Goal: Communication & Community: Answer question/provide support

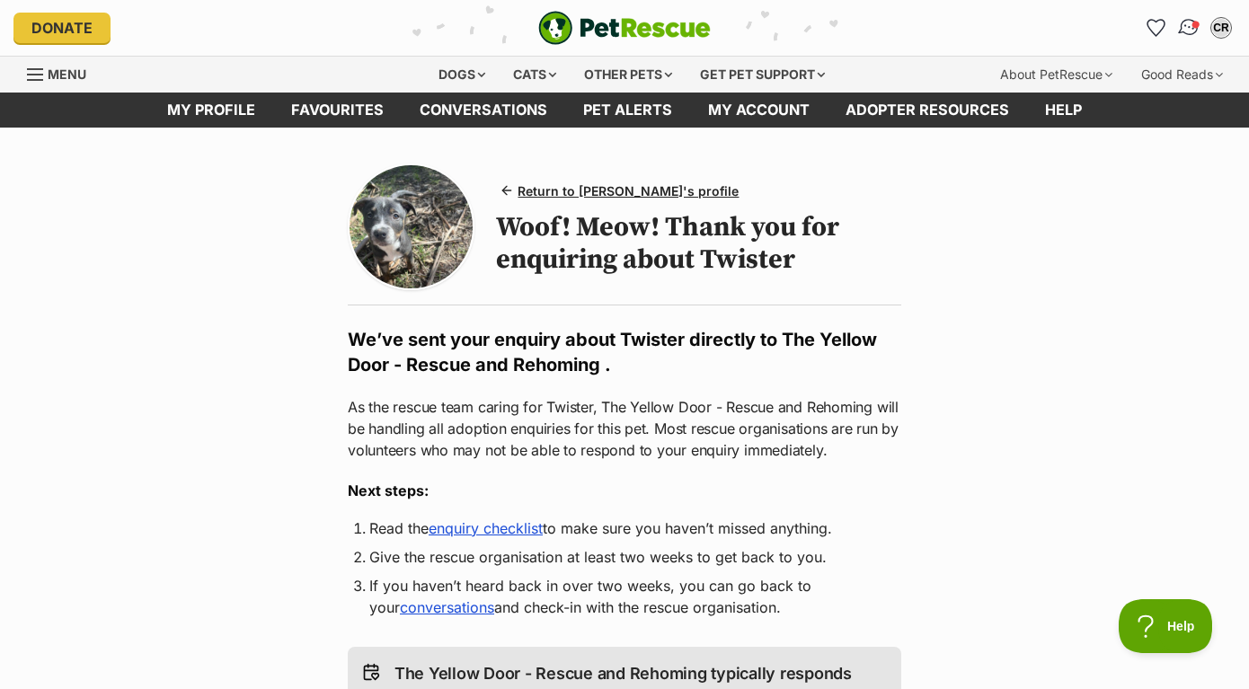
click at [1199, 28] on link "Conversations" at bounding box center [1188, 27] width 37 height 37
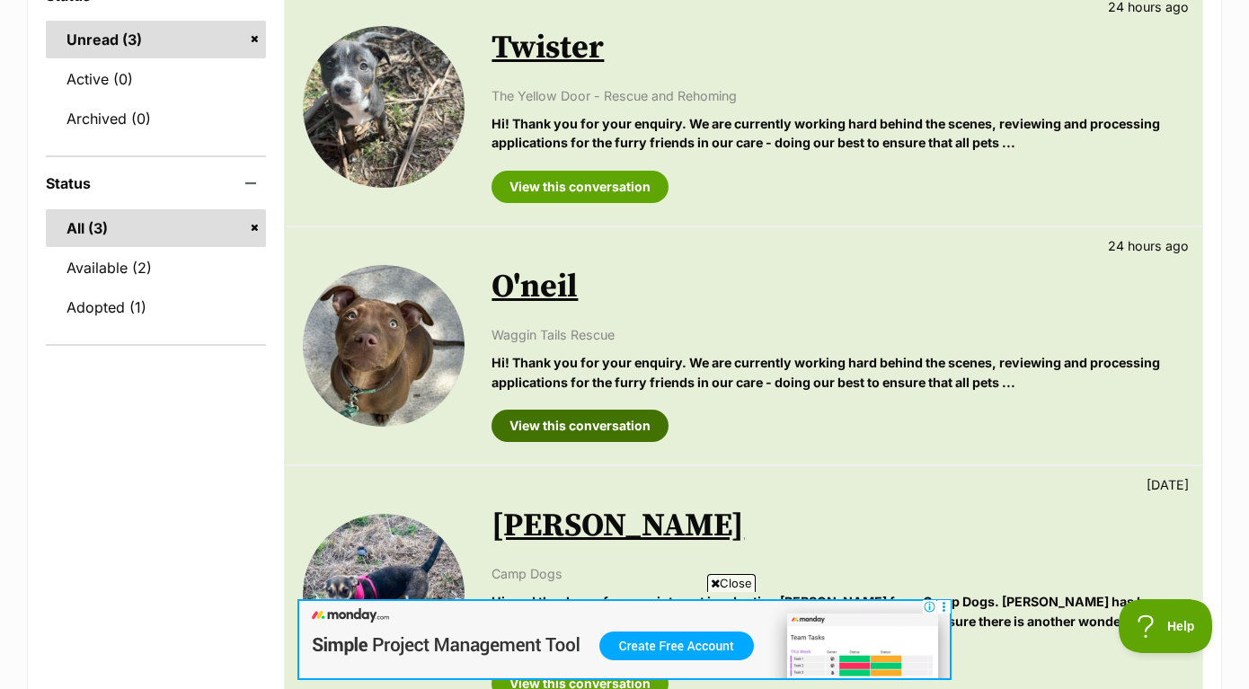
scroll to position [313, 0]
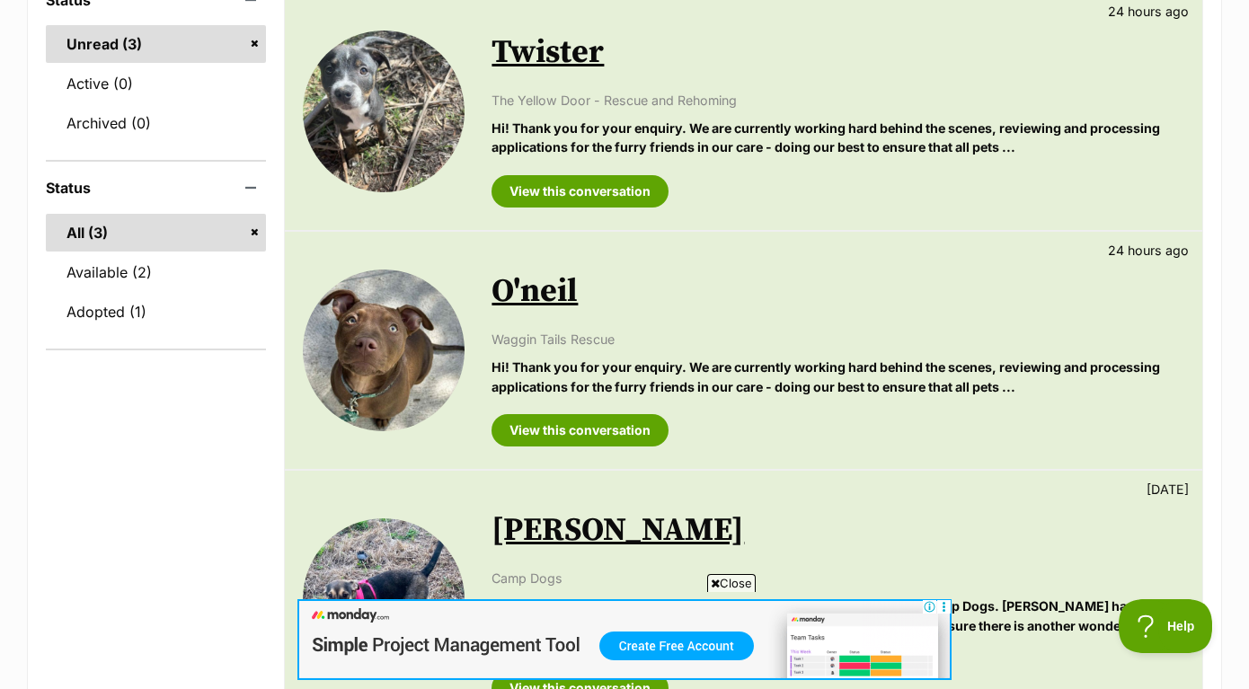
click at [631, 386] on p "Hi! Thank you for your enquiry. We are currently working hard behind the scenes…" at bounding box center [838, 377] width 693 height 39
click at [614, 422] on link "View this conversation" at bounding box center [580, 430] width 177 height 32
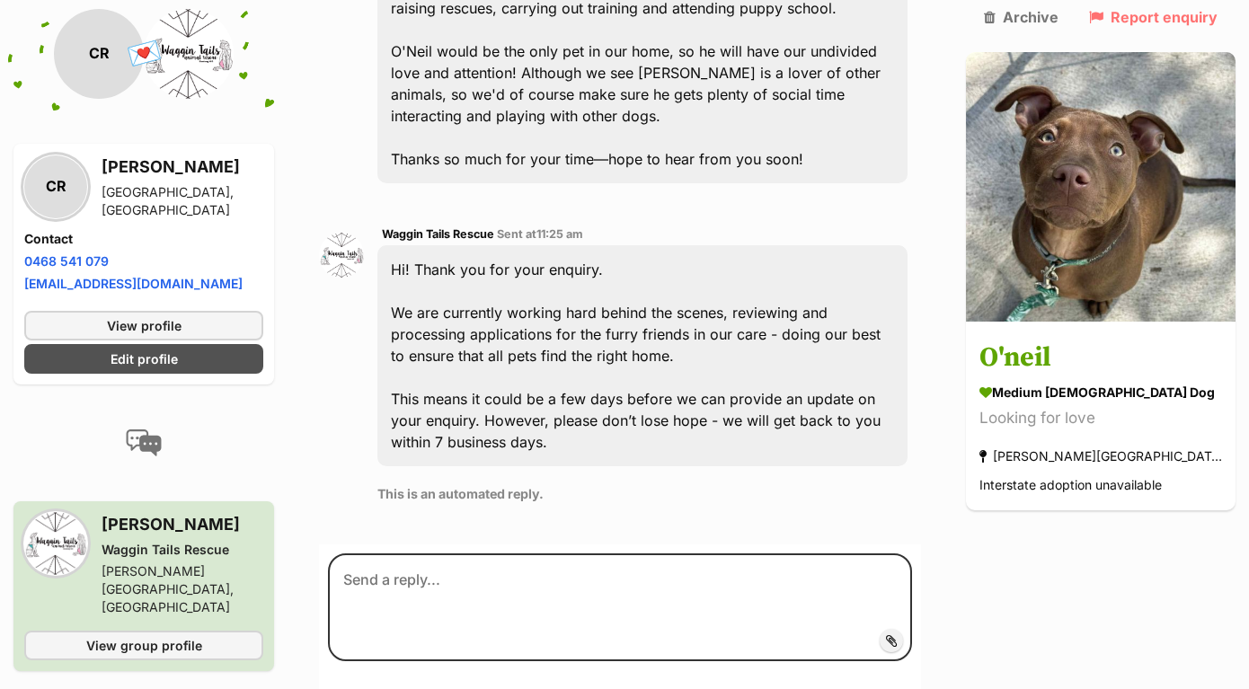
scroll to position [949, 0]
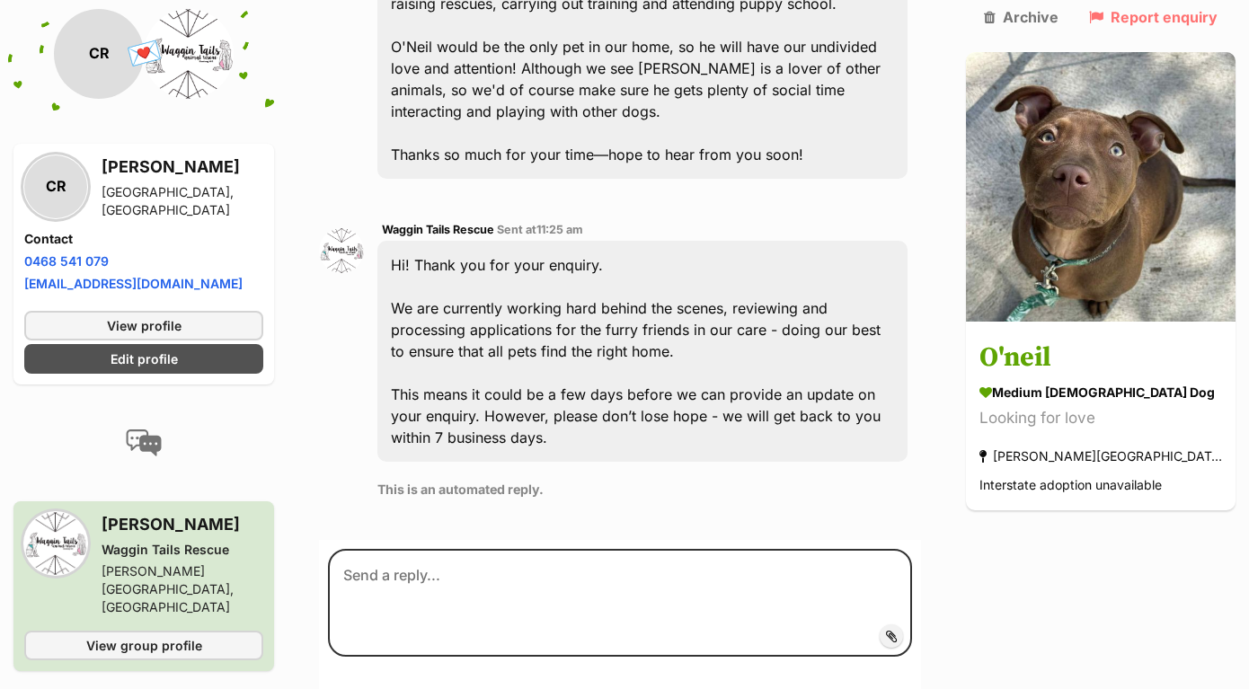
click at [613, 480] on p "This is an automated reply." at bounding box center [643, 489] width 530 height 19
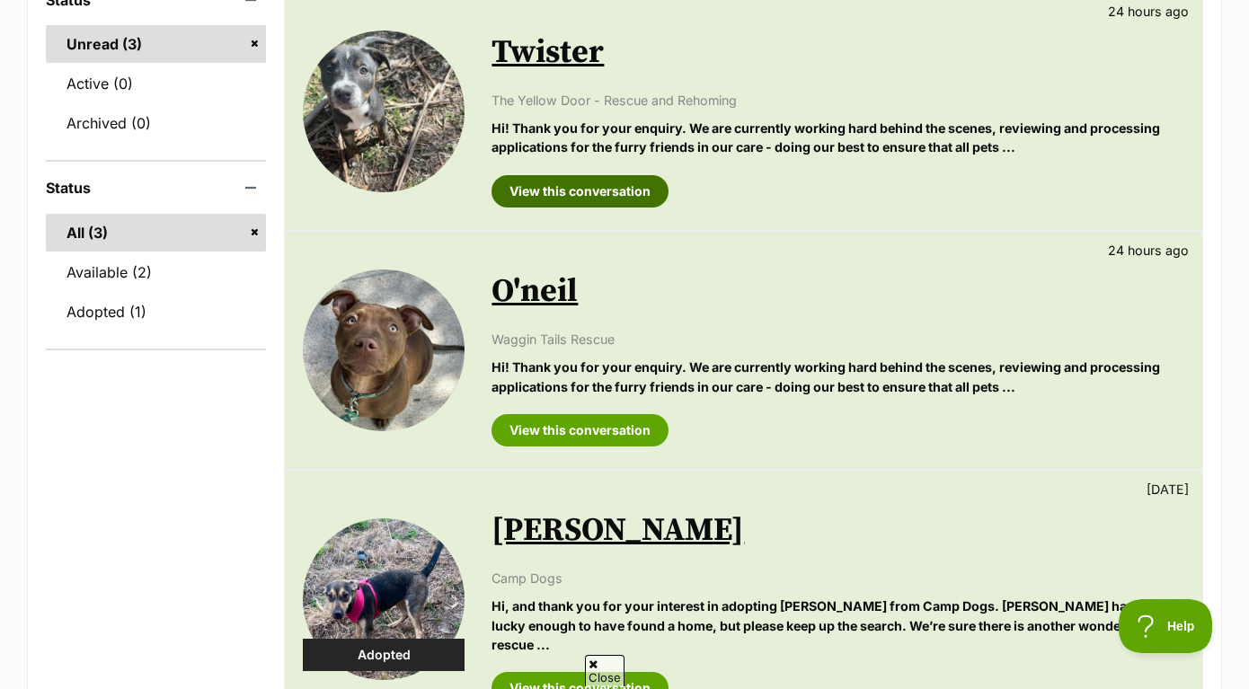
click at [601, 197] on link "View this conversation" at bounding box center [580, 191] width 177 height 32
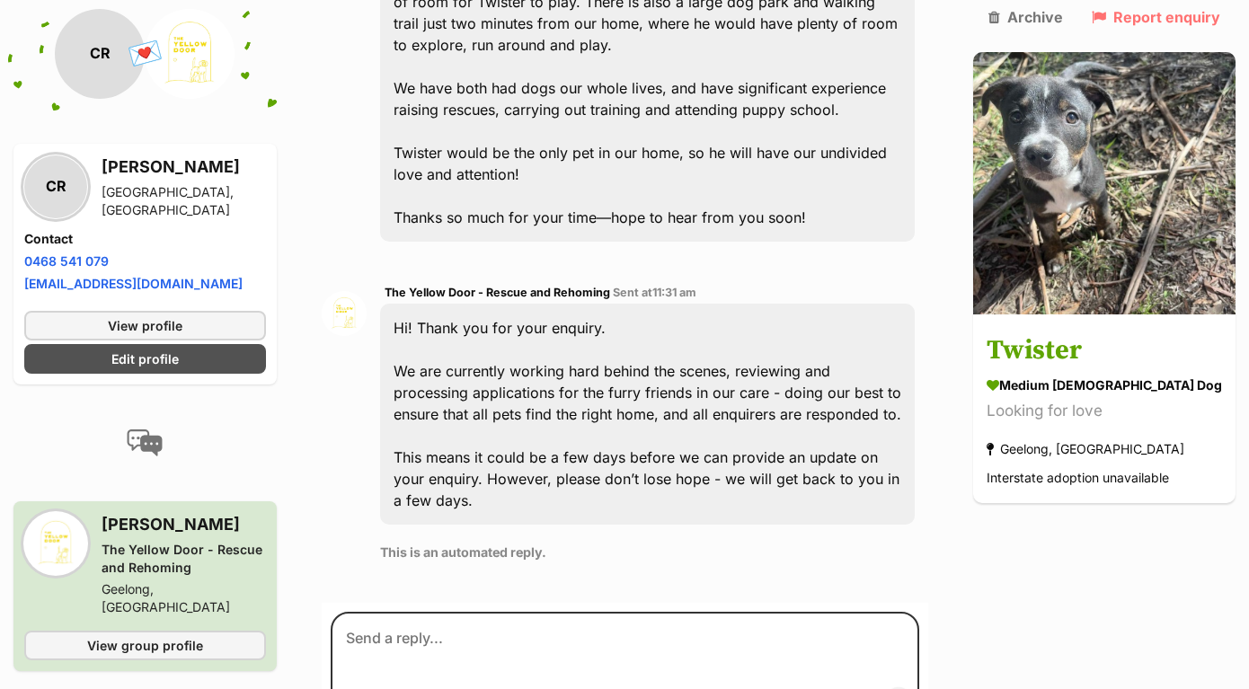
scroll to position [906, 0]
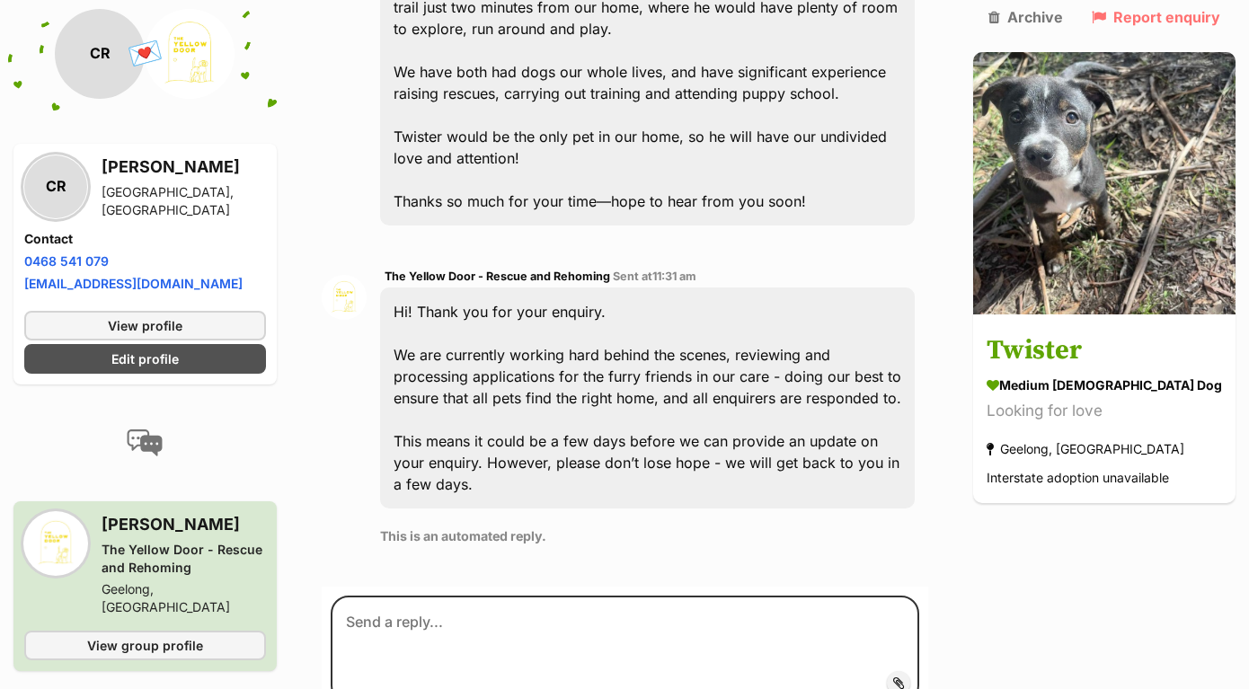
click at [627, 391] on div "Hi! Thank you for your enquiry. We are currently working hard behind the scenes…" at bounding box center [647, 398] width 535 height 221
